Goal: Task Accomplishment & Management: Use online tool/utility

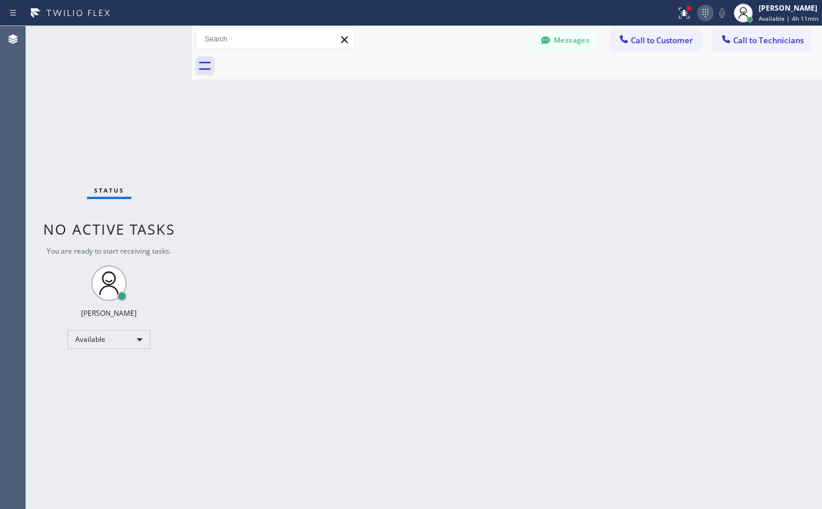
click at [709, 15] on icon at bounding box center [706, 13] width 14 height 14
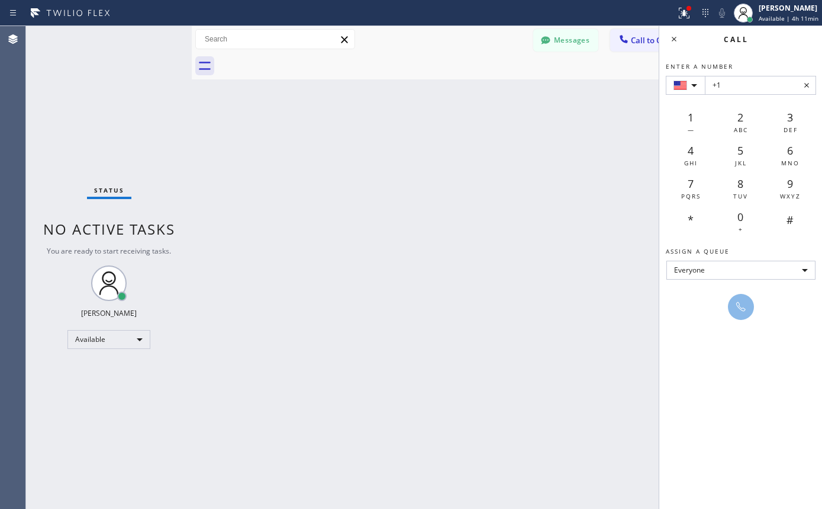
click at [570, 140] on div "Back to Dashboard Change Sender ID Customers Technicians TA Tosshona Ake 08/27 …" at bounding box center [507, 267] width 631 height 483
click at [635, 44] on span "Call to Customer" at bounding box center [662, 40] width 62 height 11
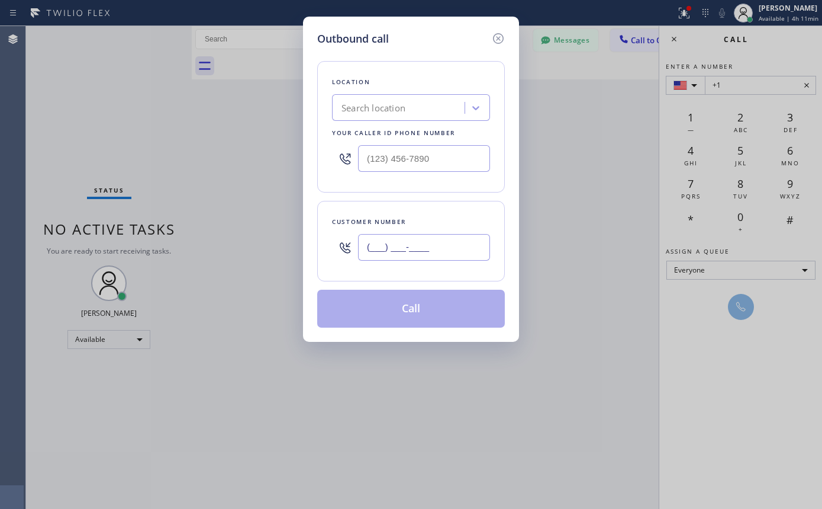
click at [420, 244] on input "(___) ___-____" at bounding box center [424, 247] width 132 height 27
paste input "760) 644-0464"
type input "[PHONE_NUMBER]"
click at [387, 112] on div "Search location" at bounding box center [374, 108] width 64 height 14
paste input "Voltage Electrical"
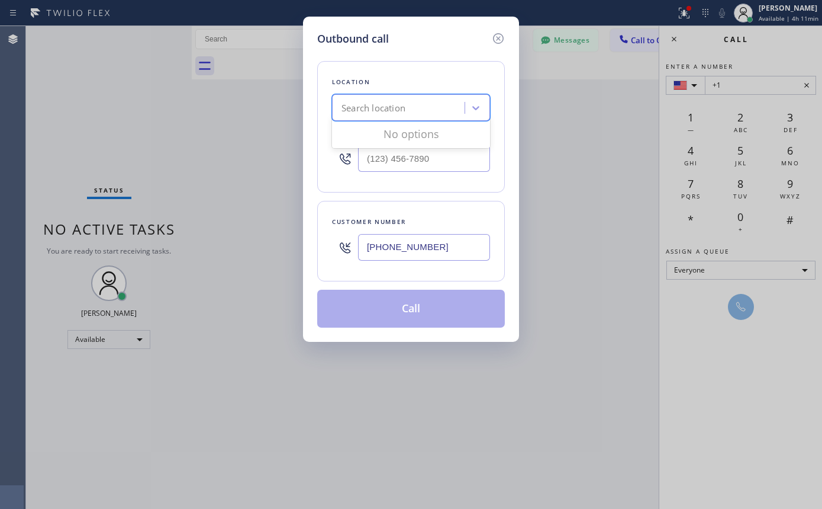
type input "Voltage Electrical"
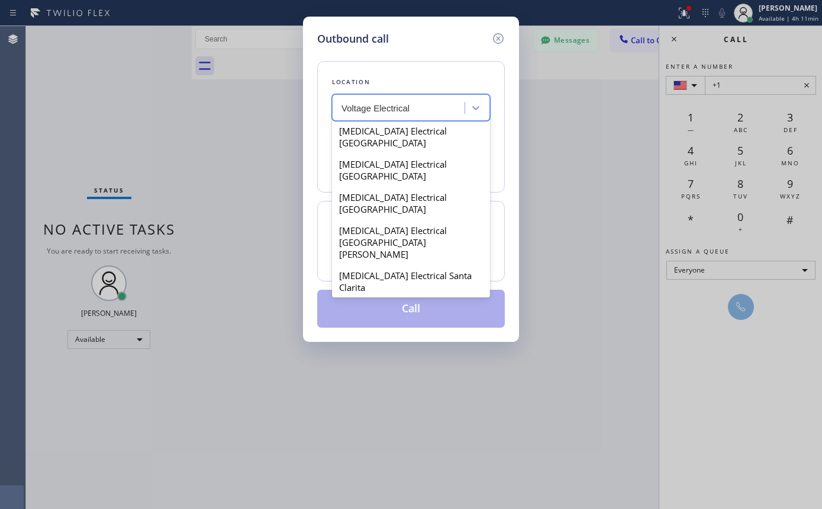
scroll to position [1243, 0]
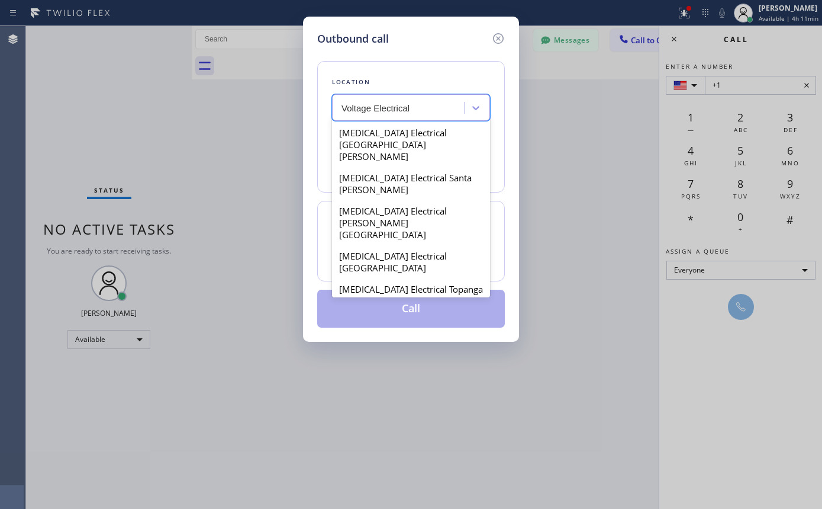
click at [406, 366] on div "Voltage Electrical" at bounding box center [411, 376] width 158 height 21
type input "[PHONE_NUMBER]"
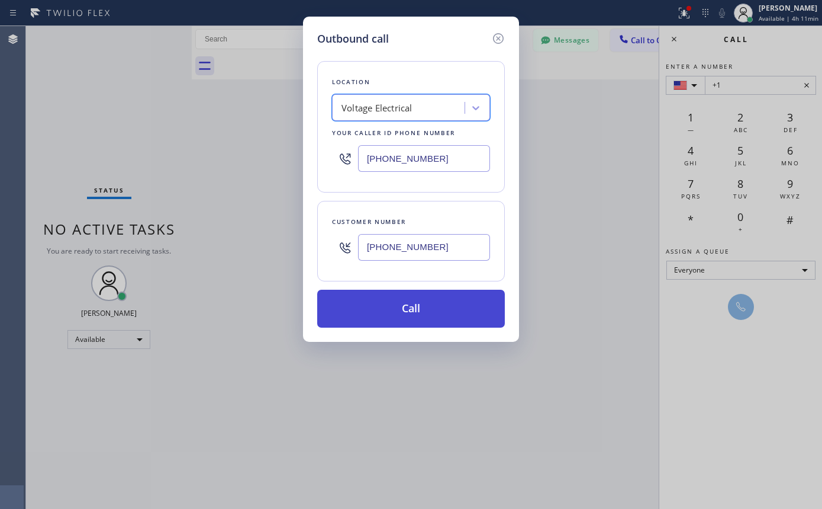
click at [422, 302] on button "Call" at bounding box center [411, 309] width 188 height 38
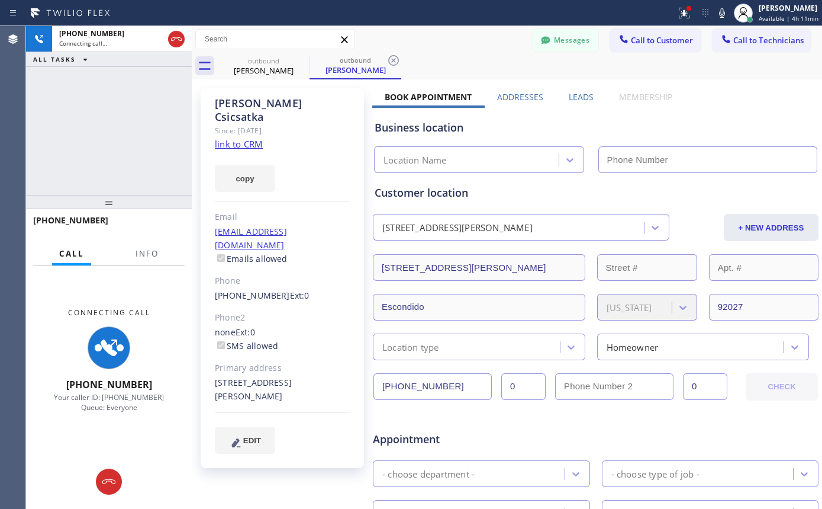
type input "[PHONE_NUMBER]"
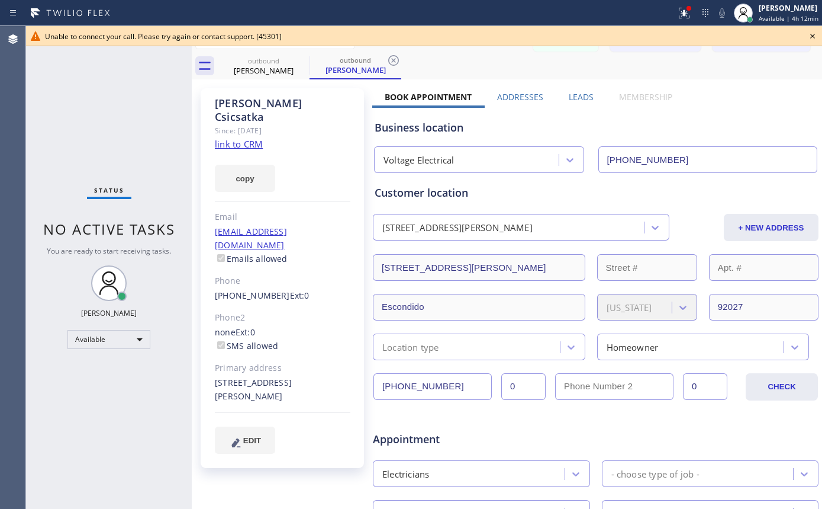
click at [812, 38] on icon at bounding box center [813, 36] width 14 height 14
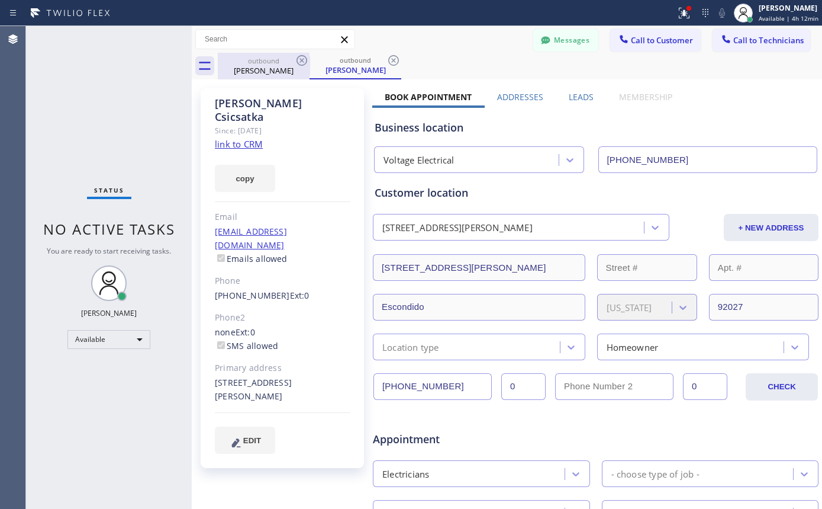
click at [290, 63] on div "outbound" at bounding box center [263, 60] width 89 height 9
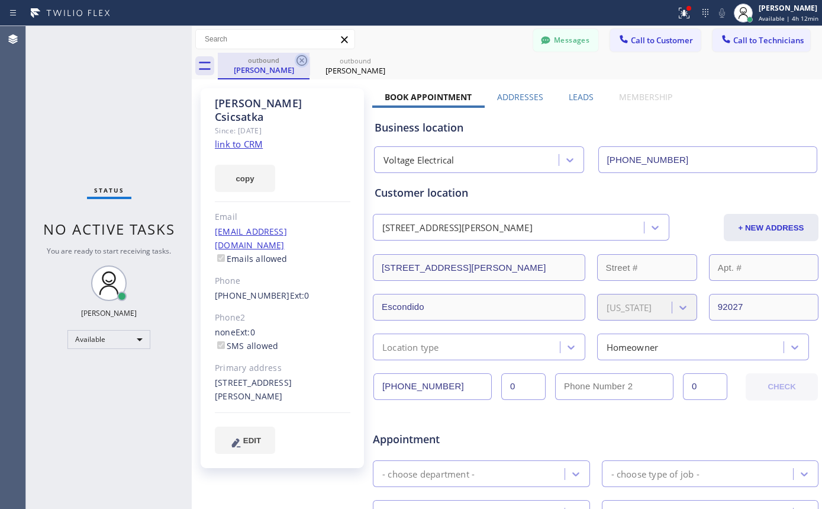
click at [299, 59] on icon at bounding box center [302, 60] width 14 height 14
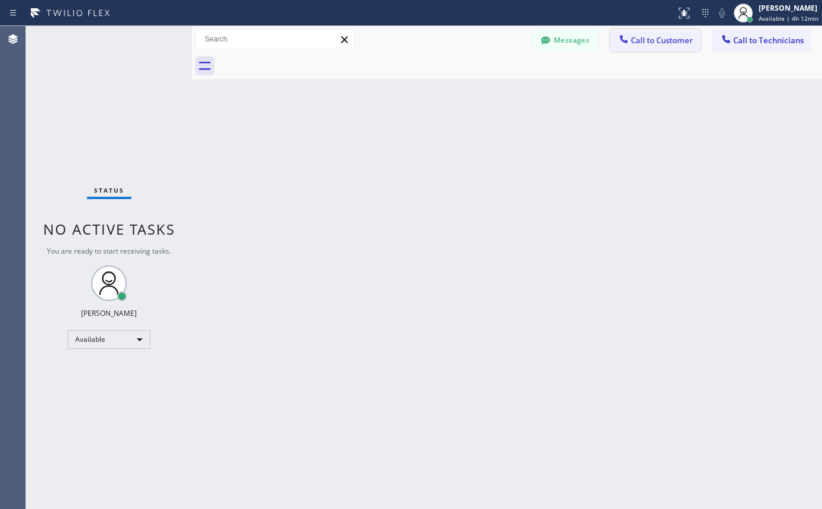
click at [650, 37] on span "Call to Customer" at bounding box center [662, 40] width 62 height 11
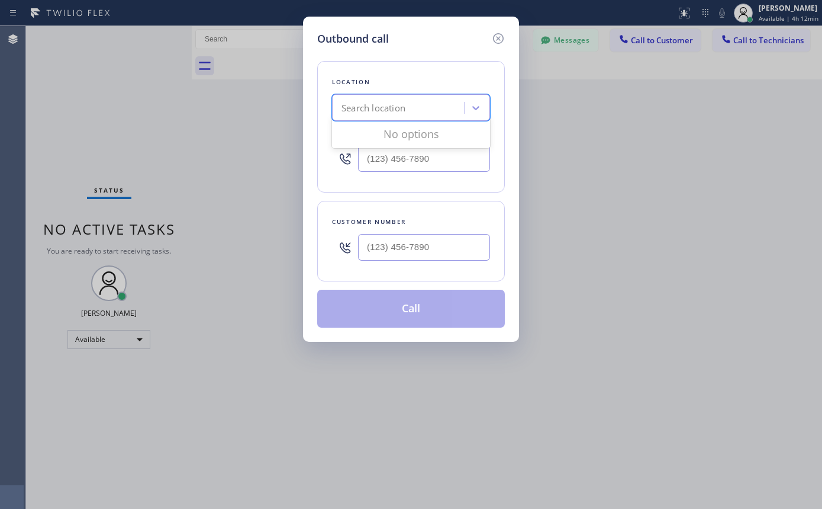
click at [435, 104] on div "Search location" at bounding box center [400, 108] width 129 height 21
type input "Voltage Electrical"
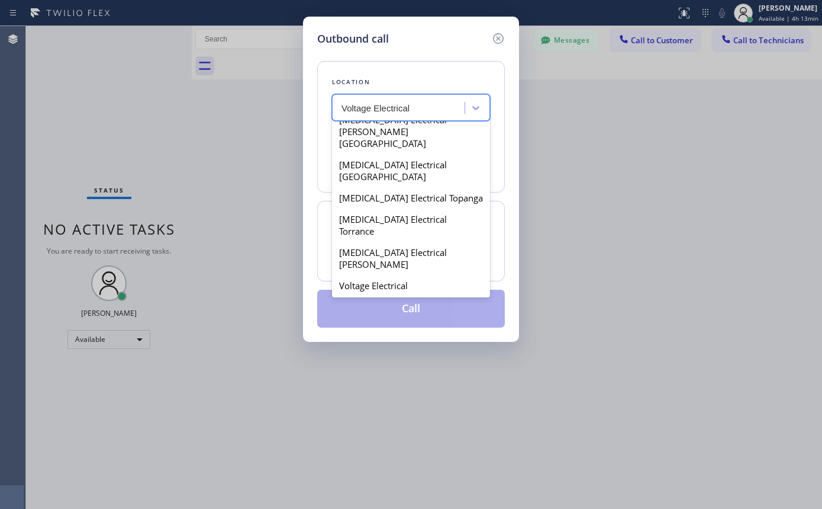
scroll to position [1303, 0]
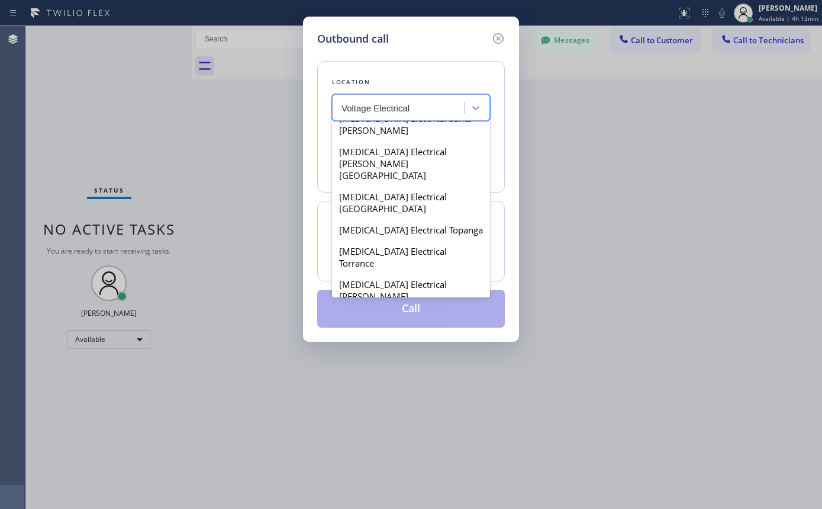
click at [396, 307] on div "Voltage Electrical" at bounding box center [411, 317] width 158 height 21
type input "[PHONE_NUMBER]"
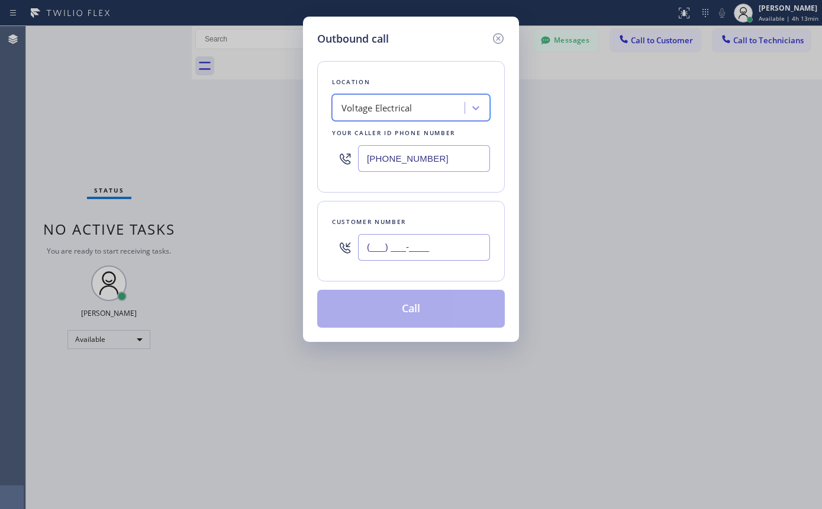
click at [417, 245] on input "(___) ___-____" at bounding box center [424, 247] width 132 height 27
paste input "760) 644-0464"
type input "[PHONE_NUMBER]"
click at [395, 307] on button "Call" at bounding box center [411, 309] width 188 height 38
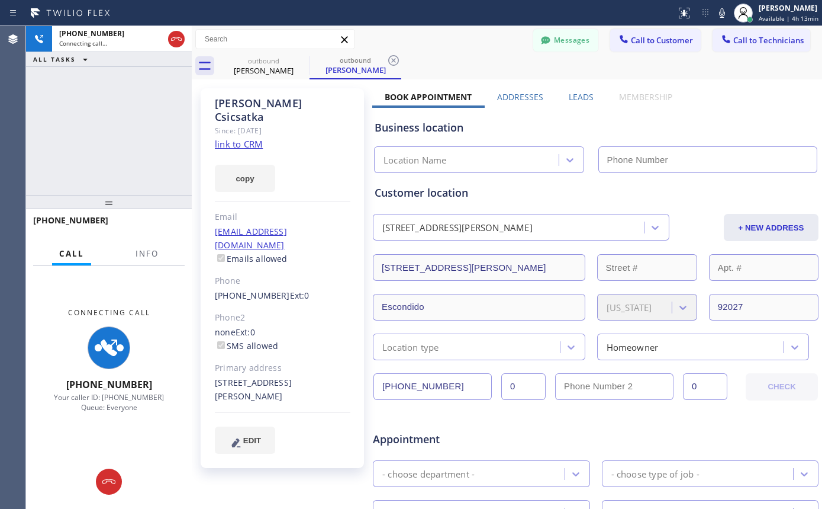
type input "[PHONE_NUMBER]"
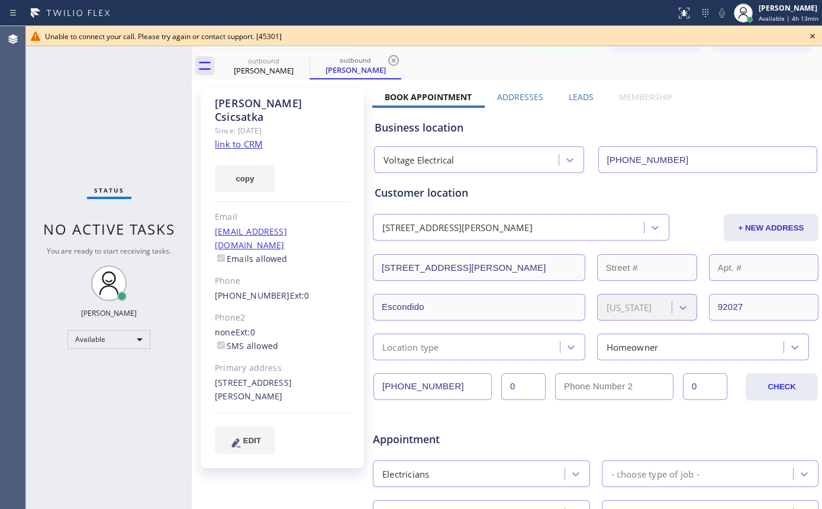
click at [816, 37] on icon at bounding box center [813, 36] width 14 height 14
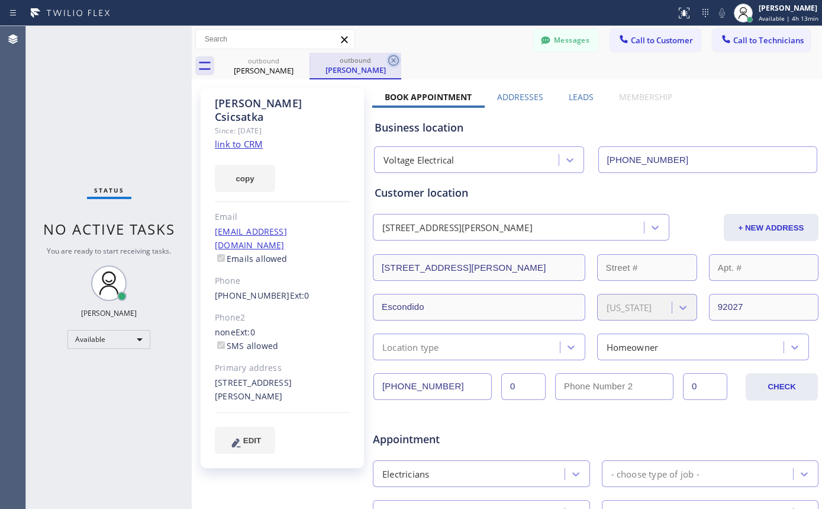
click at [393, 59] on icon at bounding box center [393, 60] width 11 height 11
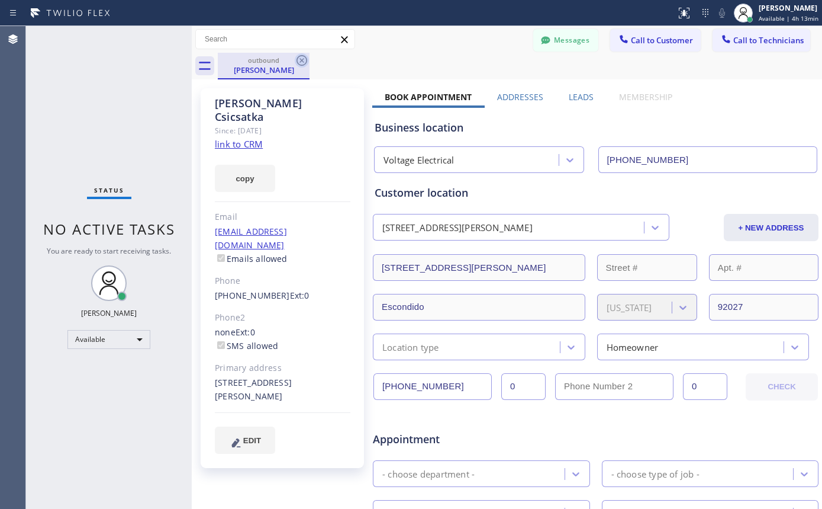
click at [298, 57] on icon at bounding box center [302, 60] width 11 height 11
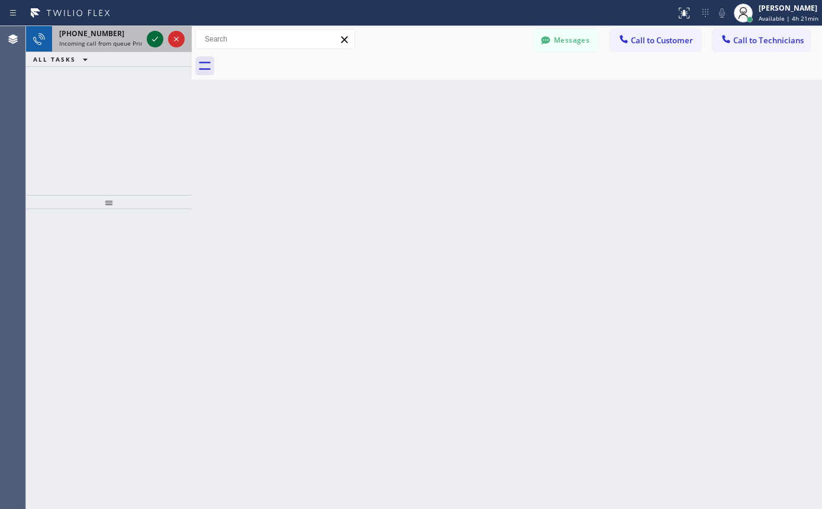
click at [152, 38] on icon at bounding box center [155, 39] width 14 height 14
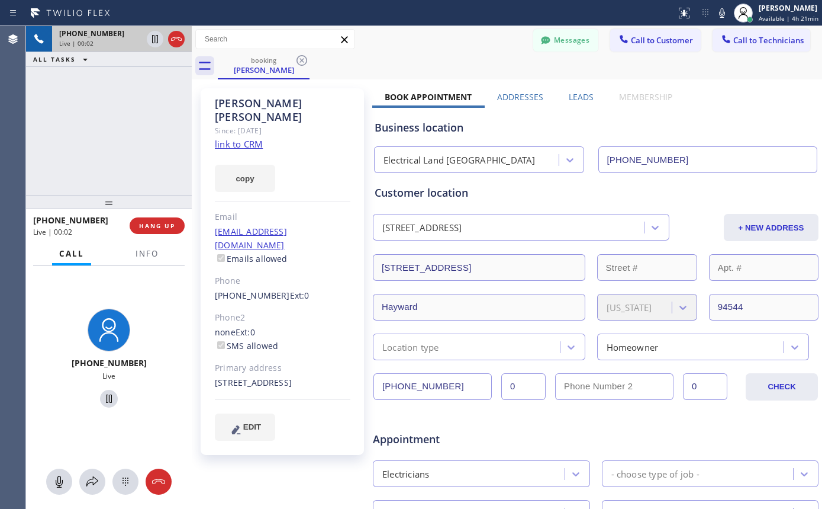
type input "[PHONE_NUMBER]"
click at [256, 138] on link "link to CRM" at bounding box center [239, 144] width 48 height 12
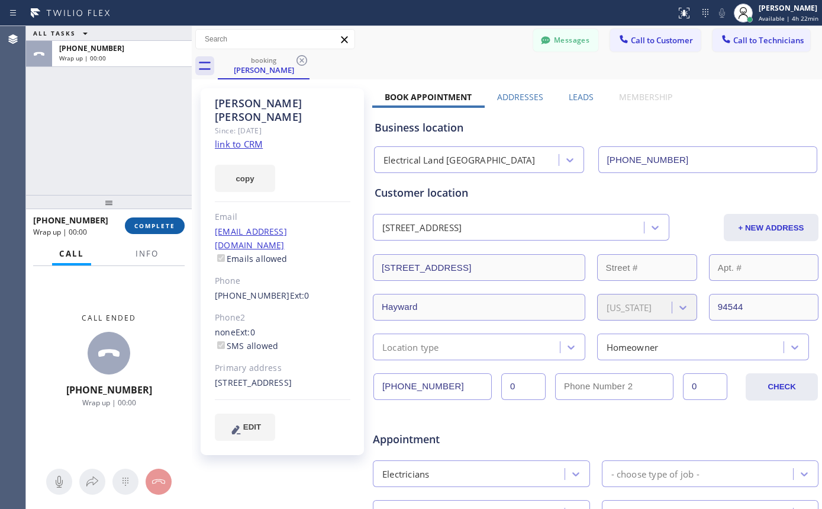
click at [162, 228] on span "COMPLETE" at bounding box center [154, 225] width 41 height 8
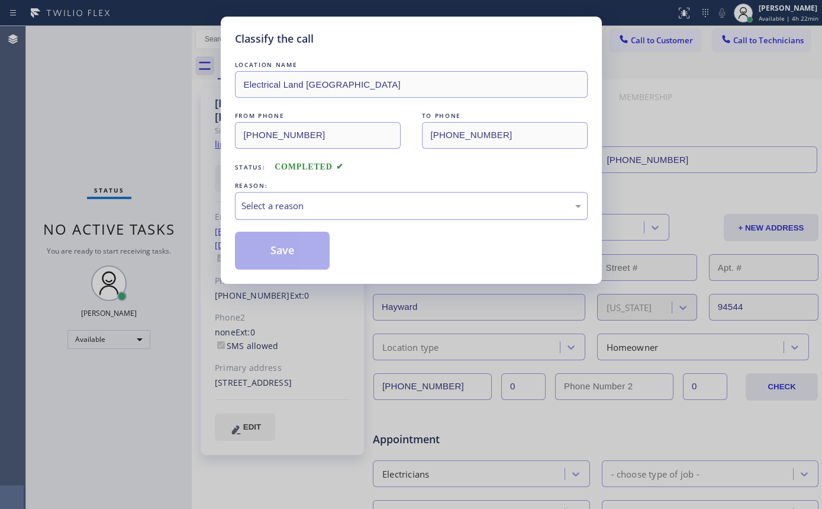
click at [371, 210] on div "Select a reason" at bounding box center [412, 206] width 340 height 14
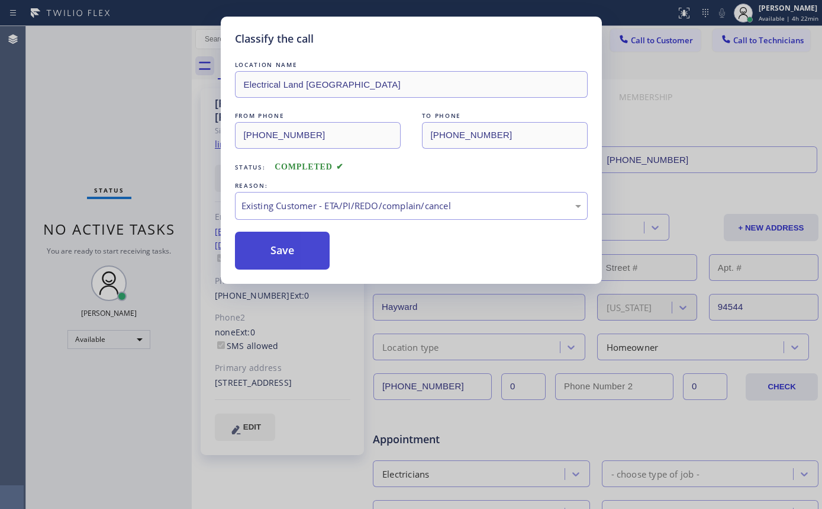
click at [285, 246] on button "Save" at bounding box center [282, 251] width 95 height 38
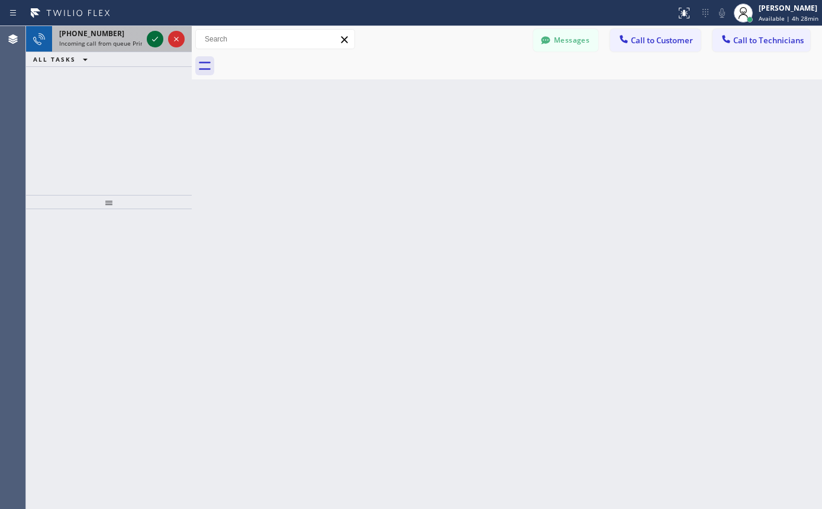
click at [159, 37] on icon at bounding box center [155, 39] width 14 height 14
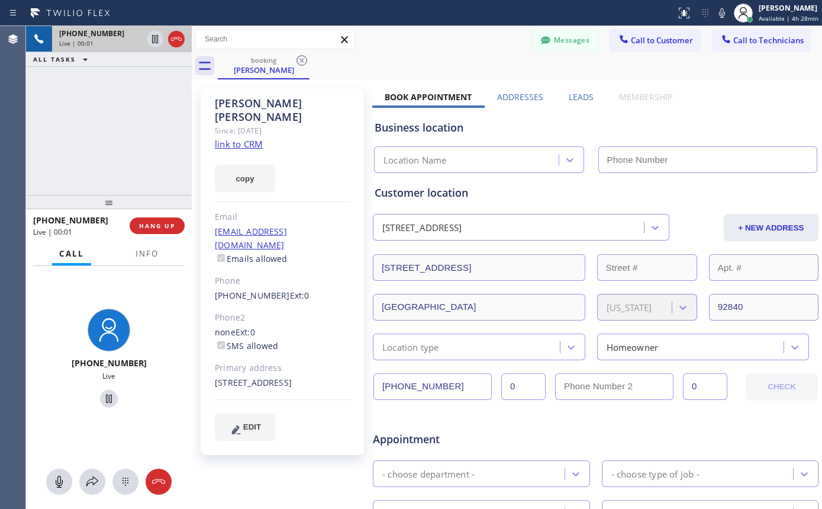
type input "[PHONE_NUMBER]"
click at [248, 138] on link "link to CRM" at bounding box center [239, 144] width 48 height 12
click at [107, 397] on icon at bounding box center [109, 398] width 14 height 14
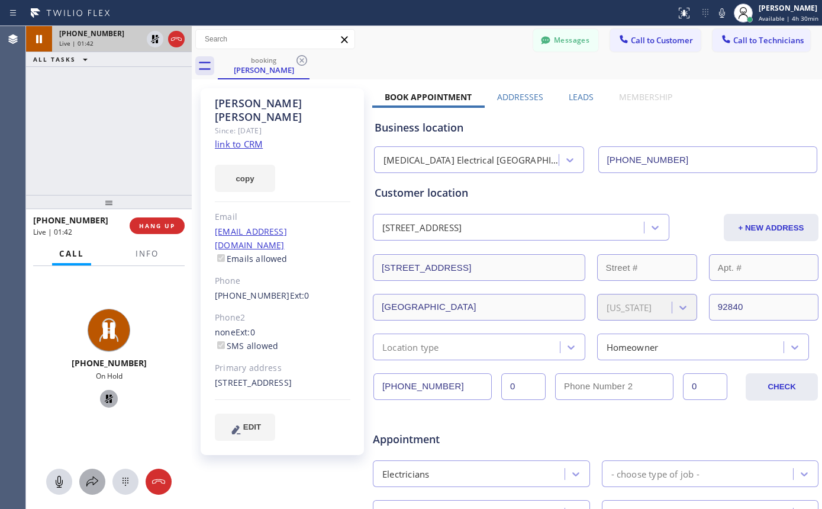
click at [88, 475] on icon at bounding box center [92, 481] width 14 height 14
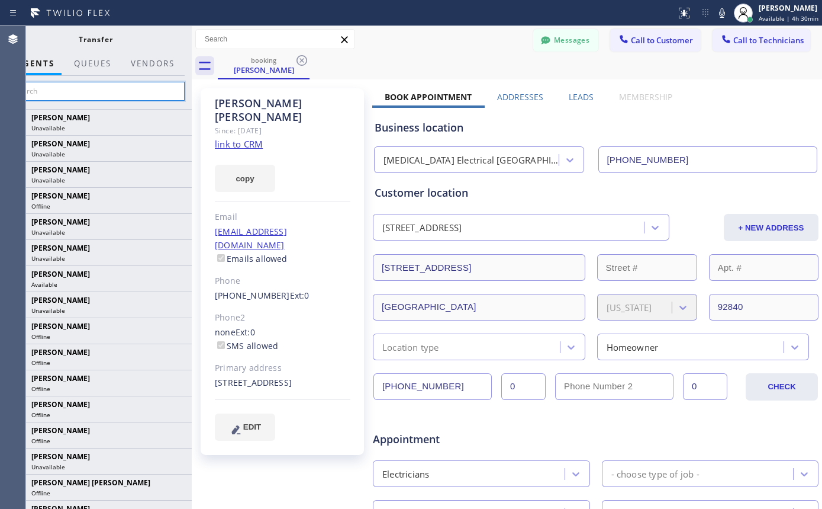
click at [81, 85] on input "text" at bounding box center [96, 91] width 178 height 19
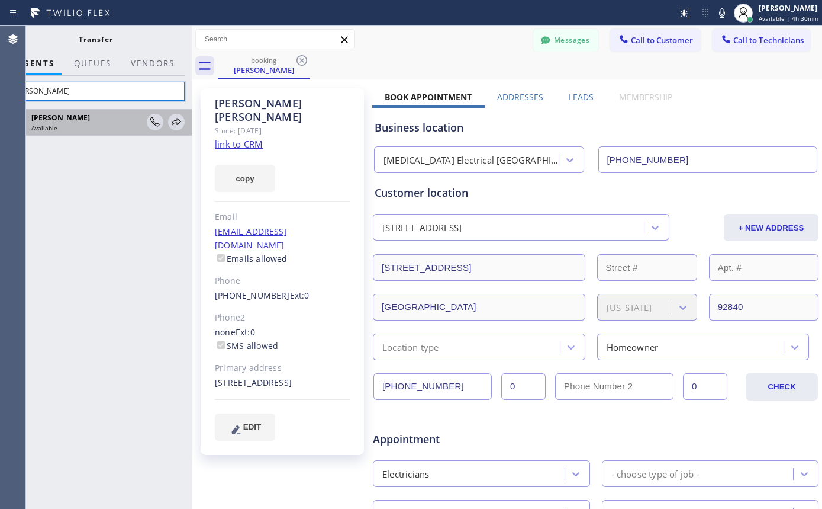
type input "[PERSON_NAME]"
click at [79, 126] on div "Available" at bounding box center [87, 128] width 112 height 8
click at [177, 124] on icon at bounding box center [176, 122] width 9 height 8
